Goal: Find specific page/section: Find specific page/section

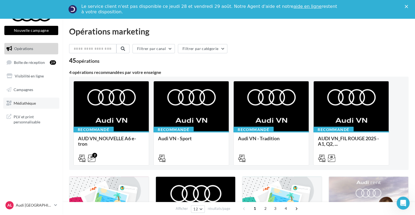
click at [29, 102] on span "Médiathèque" at bounding box center [25, 103] width 22 height 5
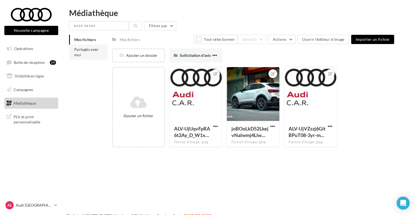
click at [83, 51] on span "Partagés avec moi" at bounding box center [86, 52] width 24 height 10
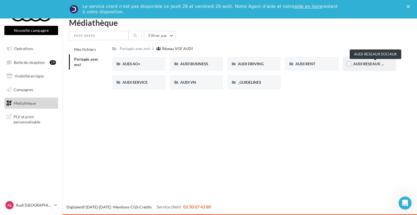
click at [375, 66] on span "AUDI RESEAUX SOCIAUX" at bounding box center [376, 63] width 45 height 5
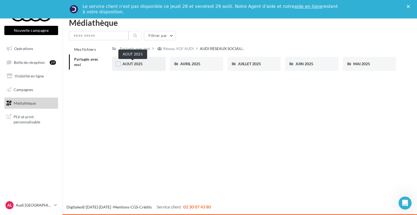
click at [132, 65] on span "AOUT 2025" at bounding box center [133, 63] width 20 height 5
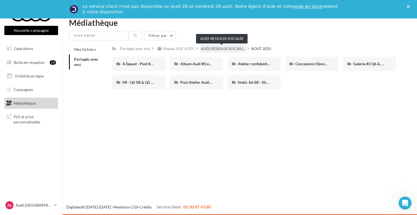
click at [216, 48] on span "AUDI RESEAUX SOCIAU..." at bounding box center [223, 48] width 44 height 5
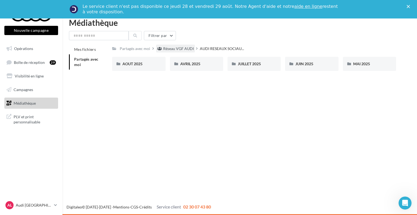
click at [185, 51] on div "Réseau VGF AUDI" at bounding box center [178, 48] width 31 height 5
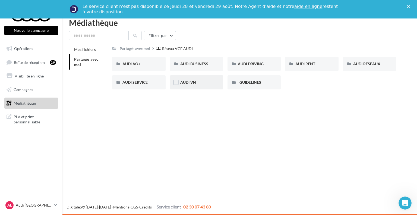
click at [204, 80] on div "AUDI VN" at bounding box center [196, 82] width 33 height 5
